Goal: Communication & Community: Answer question/provide support

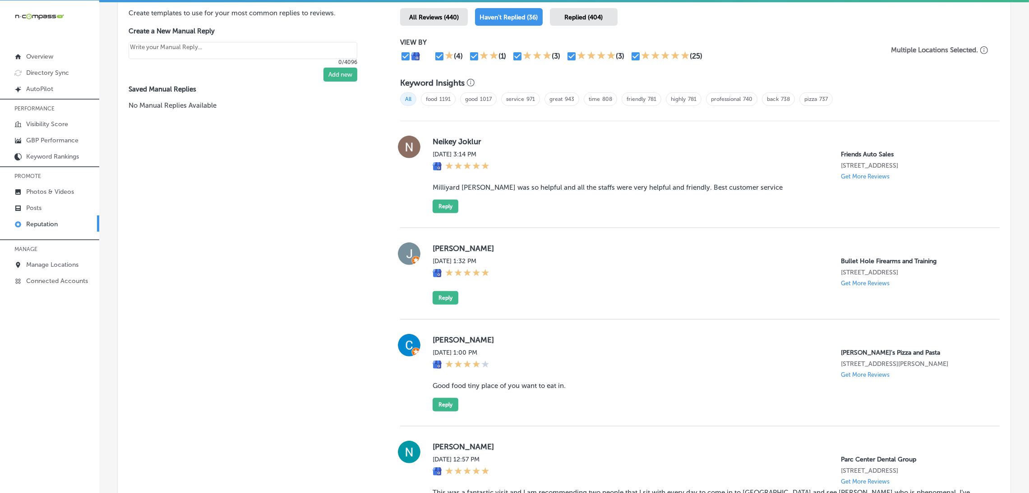
scroll to position [566, 0]
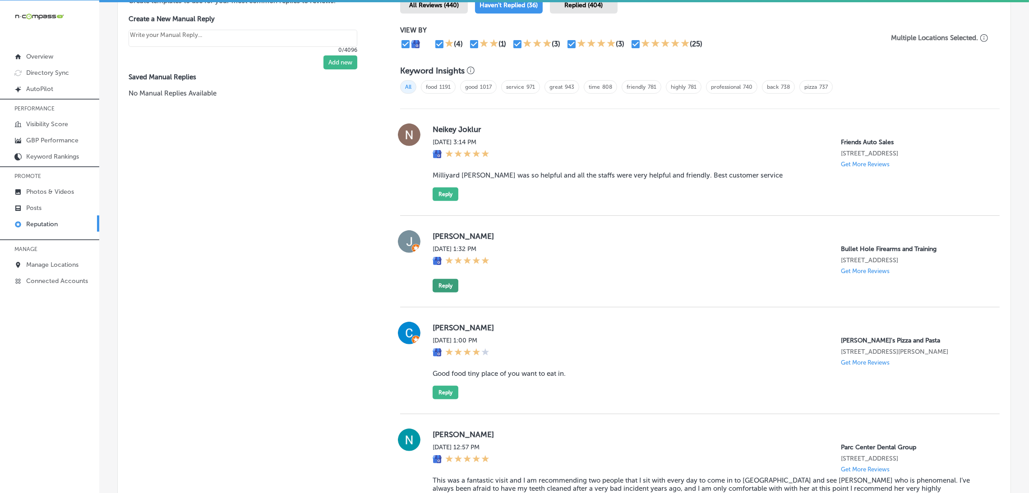
click at [433, 282] on button "Reply" at bounding box center [446, 286] width 26 height 14
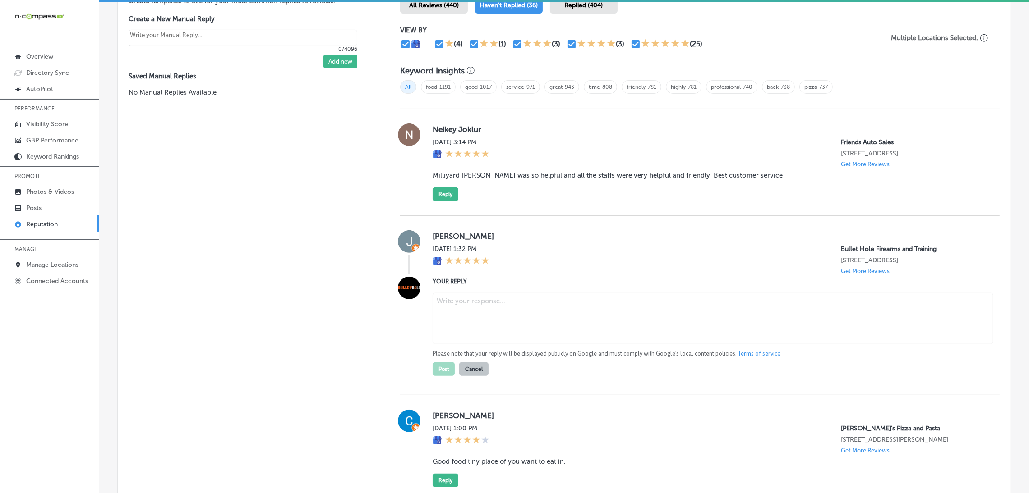
click at [468, 320] on textarea at bounding box center [713, 318] width 561 height 51
paste textarea "Thank you so much for the 5-star review, [Reviewer Name]! We're thrilled to hea…"
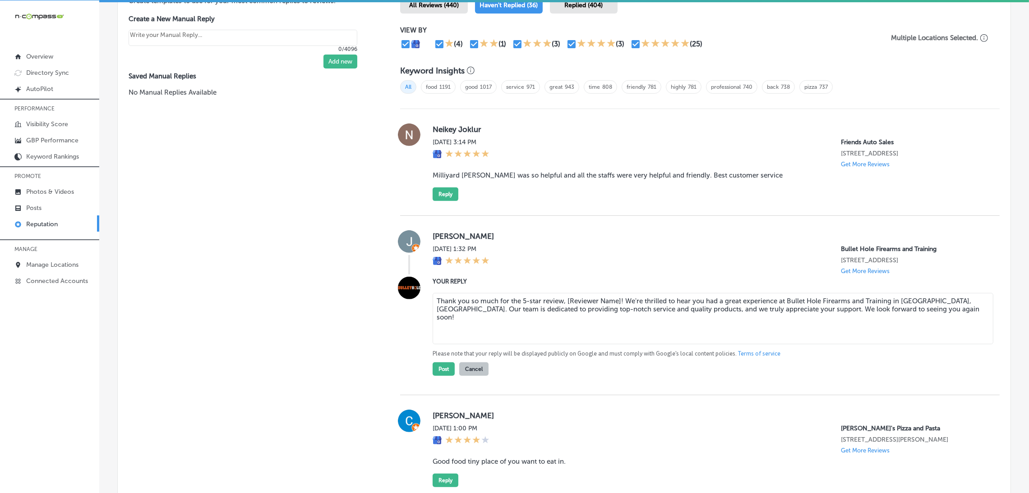
drag, startPoint x: 563, startPoint y: 300, endPoint x: 616, endPoint y: 301, distance: 52.8
click at [616, 301] on textarea "Thank you so much for the 5-star review, [Reviewer Name]! We're thrilled to hea…" at bounding box center [713, 318] width 561 height 51
click at [563, 301] on textarea "Thank you so much for the 5-star review,[PERSON_NAME]! We're thrilled to hear y…" at bounding box center [713, 318] width 561 height 51
type textarea "Thank you so much for the 5-star review, [PERSON_NAME]! We're thrilled to hear …"
click at [439, 373] on button "Post" at bounding box center [444, 370] width 22 height 14
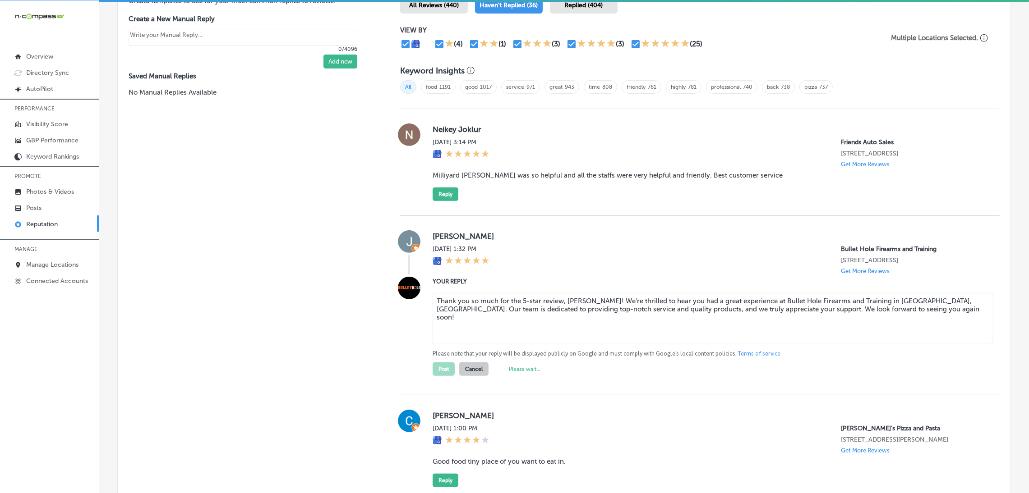
type textarea "x"
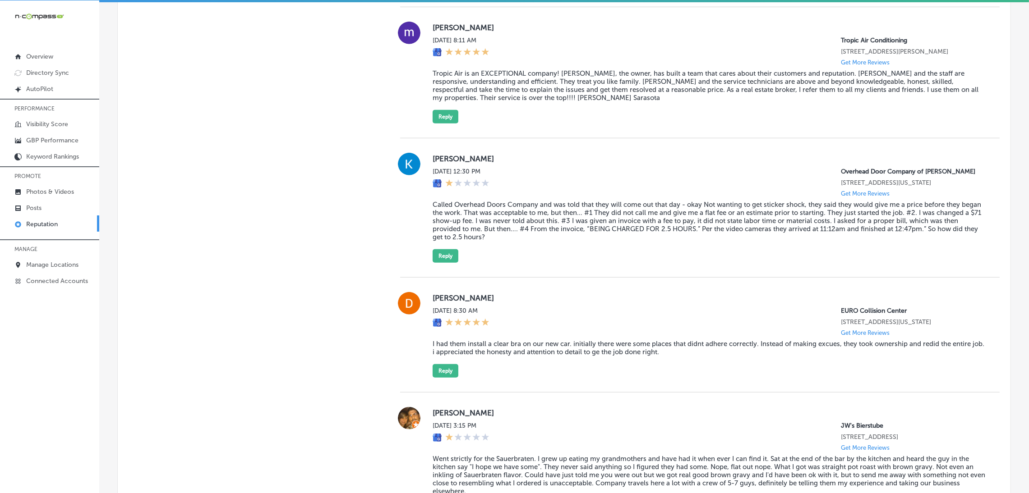
scroll to position [1126, 0]
click at [442, 123] on button "Reply" at bounding box center [446, 118] width 26 height 14
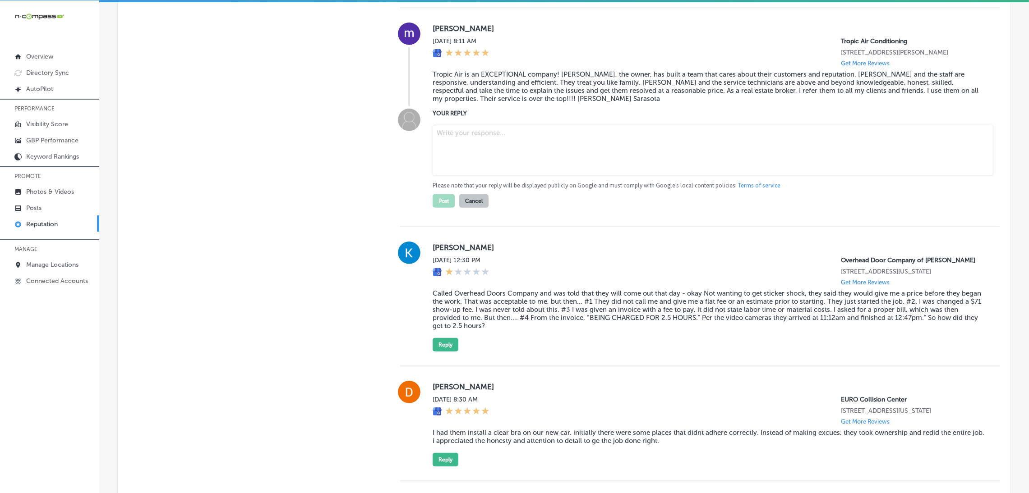
click at [455, 152] on textarea at bounding box center [713, 150] width 561 height 51
click at [495, 85] on blockquote "Tropic Air is an EXCEPTIONAL company! [PERSON_NAME], the owner, has built a tea…" at bounding box center [709, 86] width 553 height 32
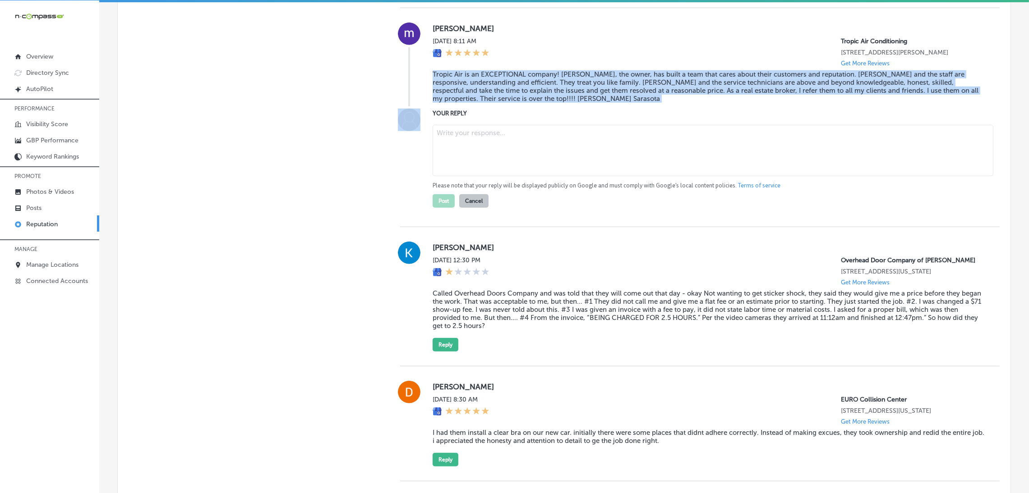
click at [495, 85] on blockquote "Tropic Air is an EXCEPTIONAL company! [PERSON_NAME], the owner, has built a tea…" at bounding box center [709, 86] width 553 height 32
copy blockquote "Tropic Air is an EXCEPTIONAL company! [PERSON_NAME], the owner, has built a tea…"
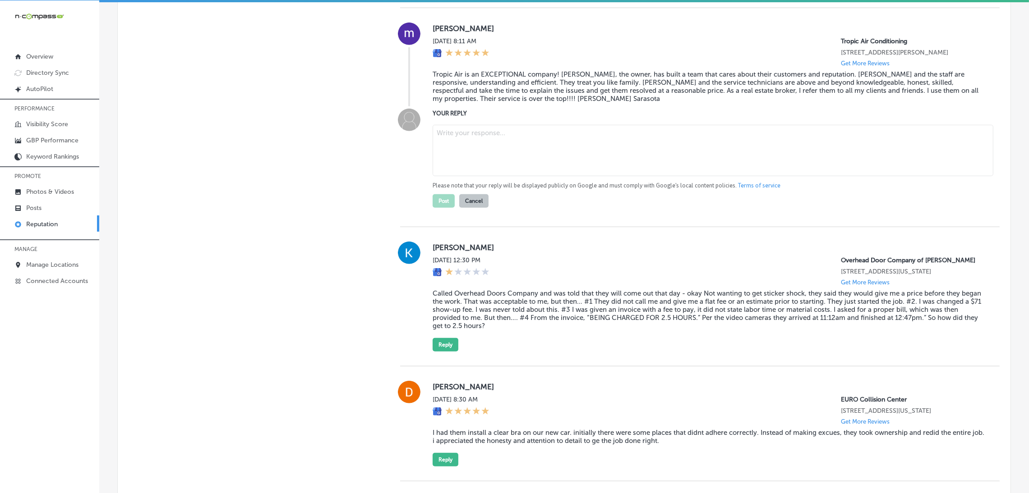
click at [648, 134] on textarea at bounding box center [713, 150] width 561 height 51
